Goal: Transaction & Acquisition: Purchase product/service

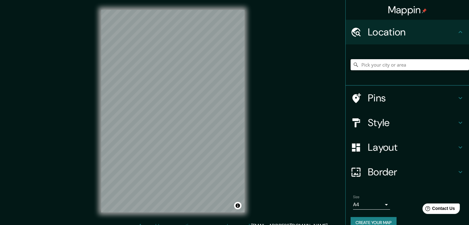
click at [361, 69] on input "Pick your city or area" at bounding box center [410, 64] width 119 height 11
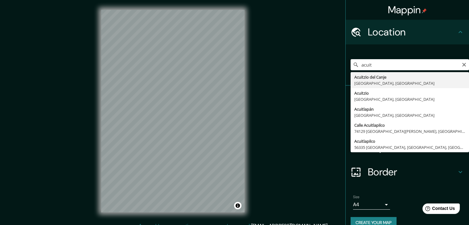
type input "Acuitzio del Canje, [GEOGRAPHIC_DATA], [GEOGRAPHIC_DATA]"
click at [401, 52] on div "Acuitzio del Canje, [GEOGRAPHIC_DATA], [GEOGRAPHIC_DATA] Acuitzio del Canje [GE…" at bounding box center [410, 64] width 119 height 31
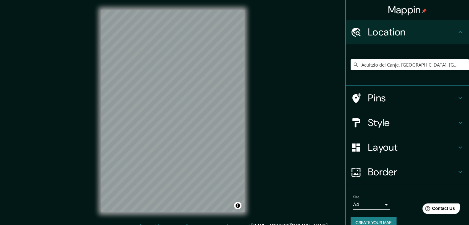
click at [375, 148] on h4 "Layout" at bounding box center [412, 147] width 89 height 12
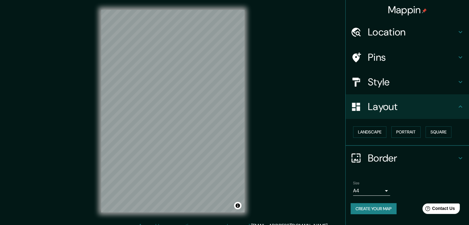
drag, startPoint x: 380, startPoint y: 157, endPoint x: 390, endPoint y: 130, distance: 29.2
click at [390, 130] on ul "Location [GEOGRAPHIC_DATA], [GEOGRAPHIC_DATA], [GEOGRAPHIC_DATA] [GEOGRAPHIC_DA…" at bounding box center [407, 121] width 123 height 202
click at [400, 133] on button "Portrait" at bounding box center [406, 132] width 29 height 11
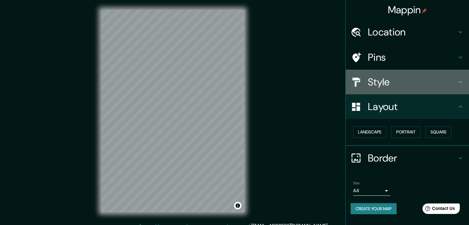
click at [386, 78] on h4 "Style" at bounding box center [412, 82] width 89 height 12
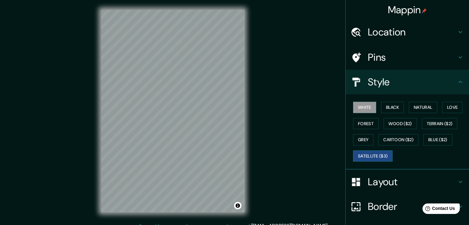
drag, startPoint x: 376, startPoint y: 148, endPoint x: 373, endPoint y: 153, distance: 5.3
click at [373, 153] on div "White Black Natural Love Forest Wood ($2) Terrain ($2) Grey Cartoon ($2) Blue (…" at bounding box center [410, 131] width 119 height 65
click at [373, 153] on button "Satellite ($3)" at bounding box center [373, 156] width 40 height 11
click at [363, 102] on button "White" at bounding box center [364, 107] width 23 height 11
click at [289, 193] on div "Mappin Location [GEOGRAPHIC_DATA], [GEOGRAPHIC_DATA], [GEOGRAPHIC_DATA] Acuitzi…" at bounding box center [234, 116] width 469 height 232
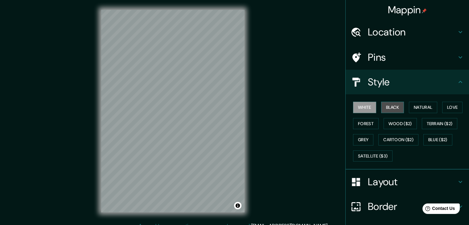
click at [391, 103] on button "Black" at bounding box center [392, 107] width 23 height 11
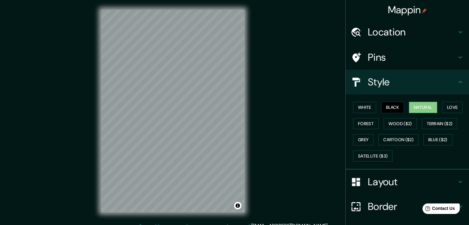
click at [425, 110] on button "Natural" at bounding box center [423, 107] width 28 height 11
click at [443, 106] on button "Love" at bounding box center [453, 107] width 20 height 11
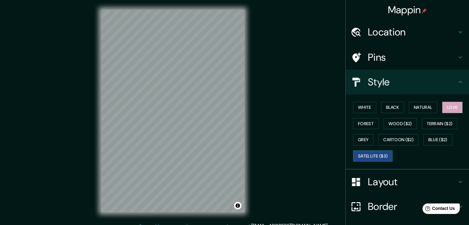
click at [366, 153] on button "Satellite ($3)" at bounding box center [373, 156] width 40 height 11
click at [367, 107] on button "White" at bounding box center [364, 107] width 23 height 11
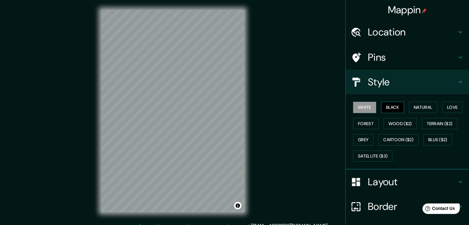
click at [384, 109] on button "Black" at bounding box center [392, 107] width 23 height 11
click at [415, 106] on button "Natural" at bounding box center [423, 107] width 28 height 11
